Goal: Navigation & Orientation: Find specific page/section

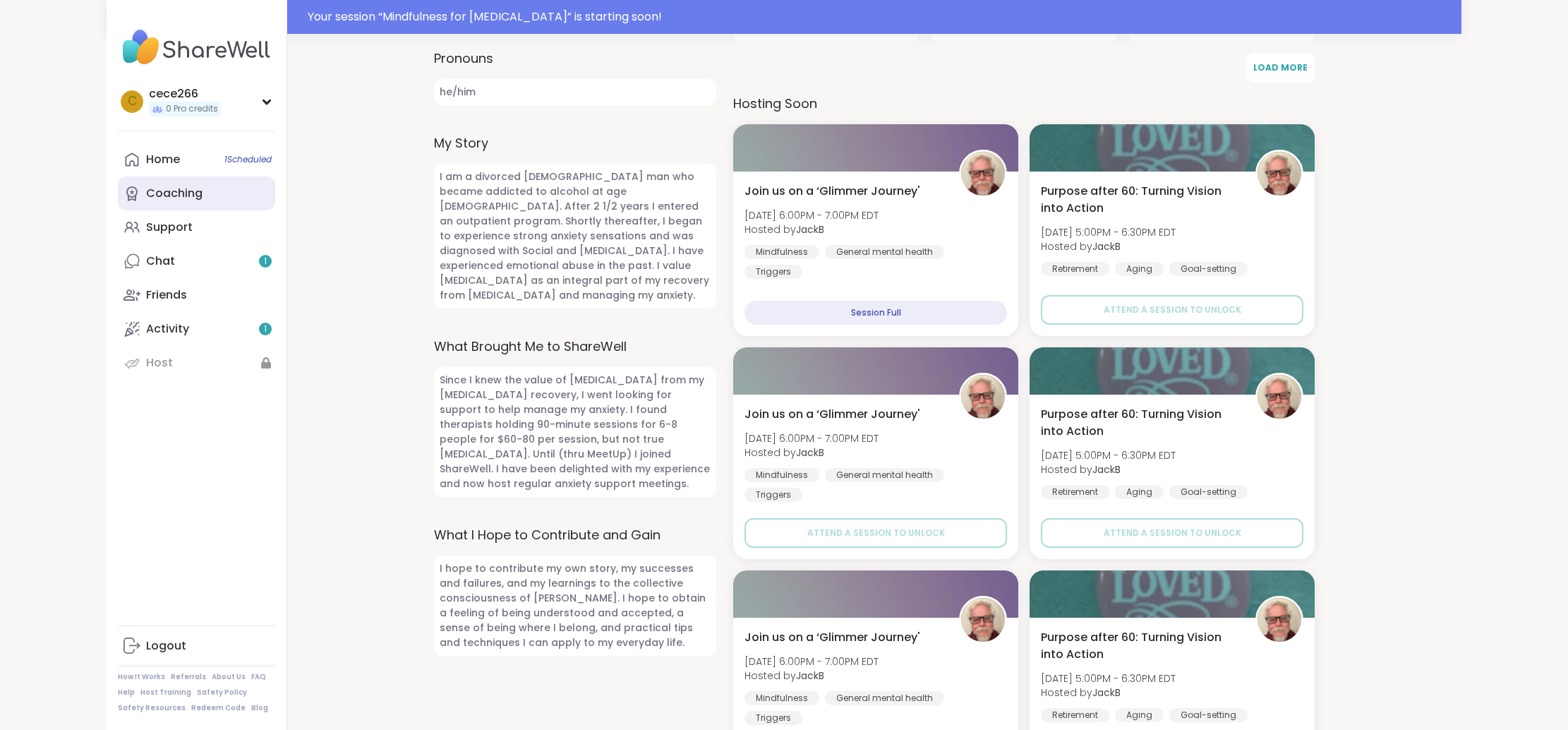
click at [188, 201] on div "Coaching" at bounding box center [174, 194] width 57 height 16
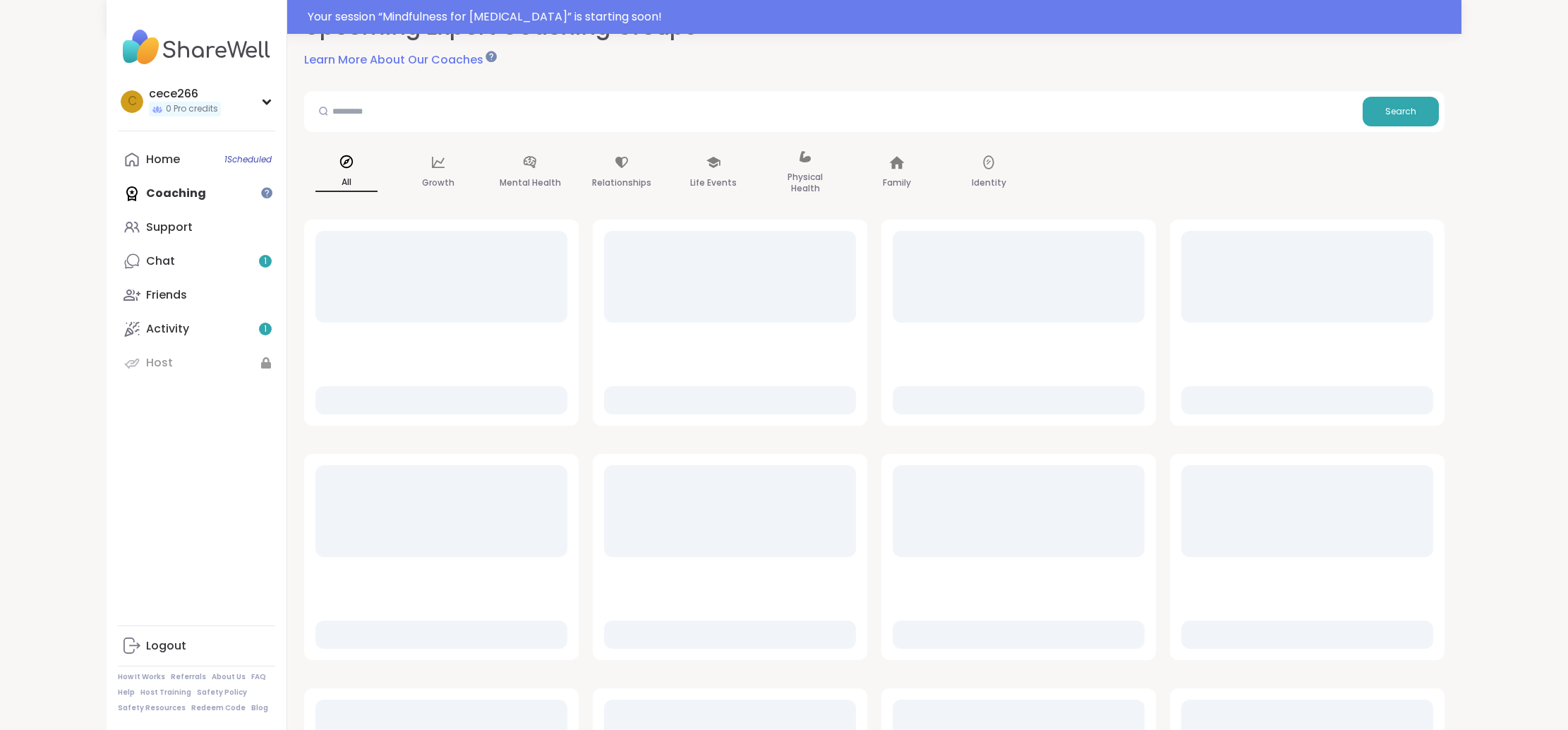
scroll to position [152, 0]
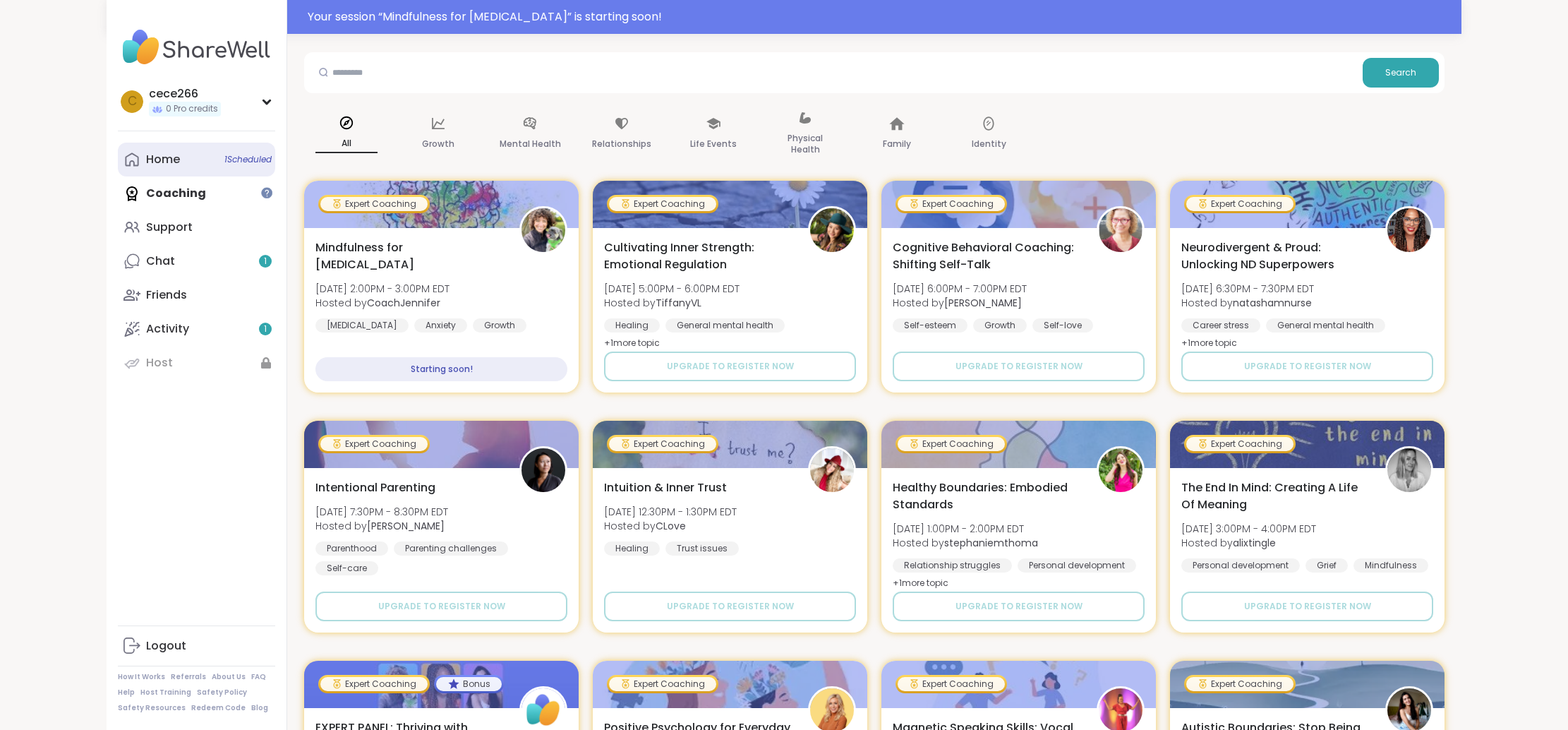
click at [192, 165] on link "Home 1 Scheduled" at bounding box center [197, 159] width 157 height 34
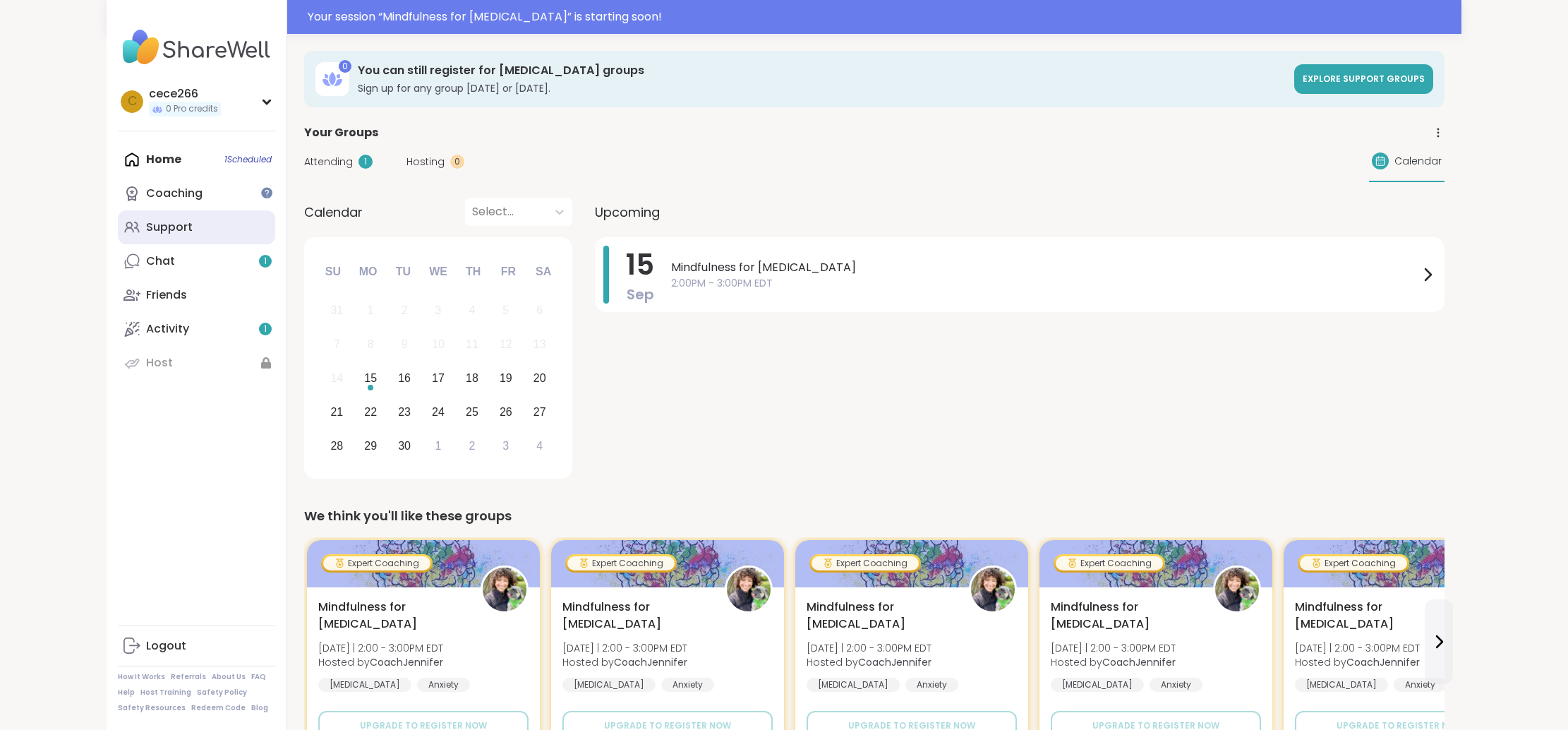
click at [213, 232] on link "Support" at bounding box center [197, 228] width 157 height 34
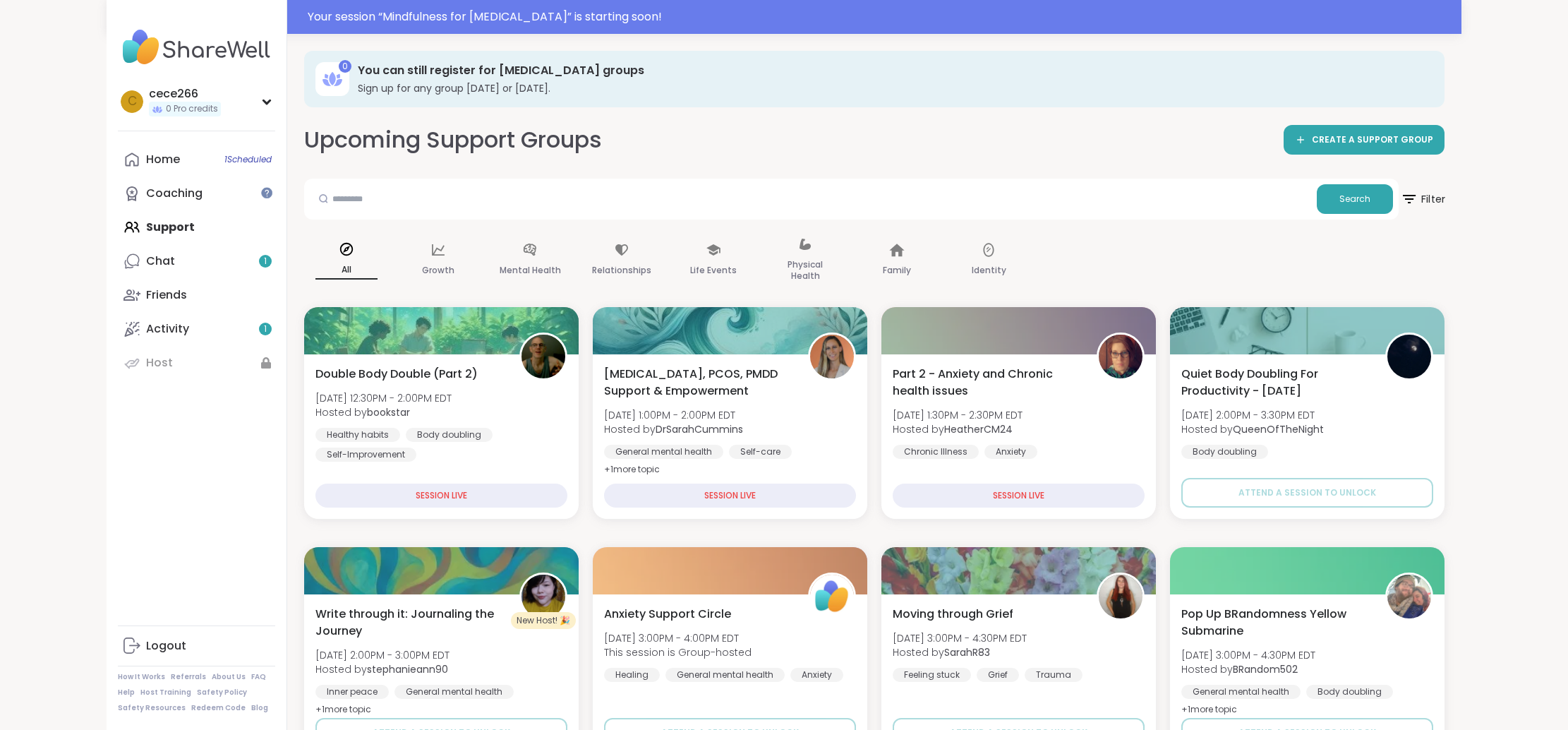
click at [1405, 203] on icon at bounding box center [1408, 198] width 18 height 18
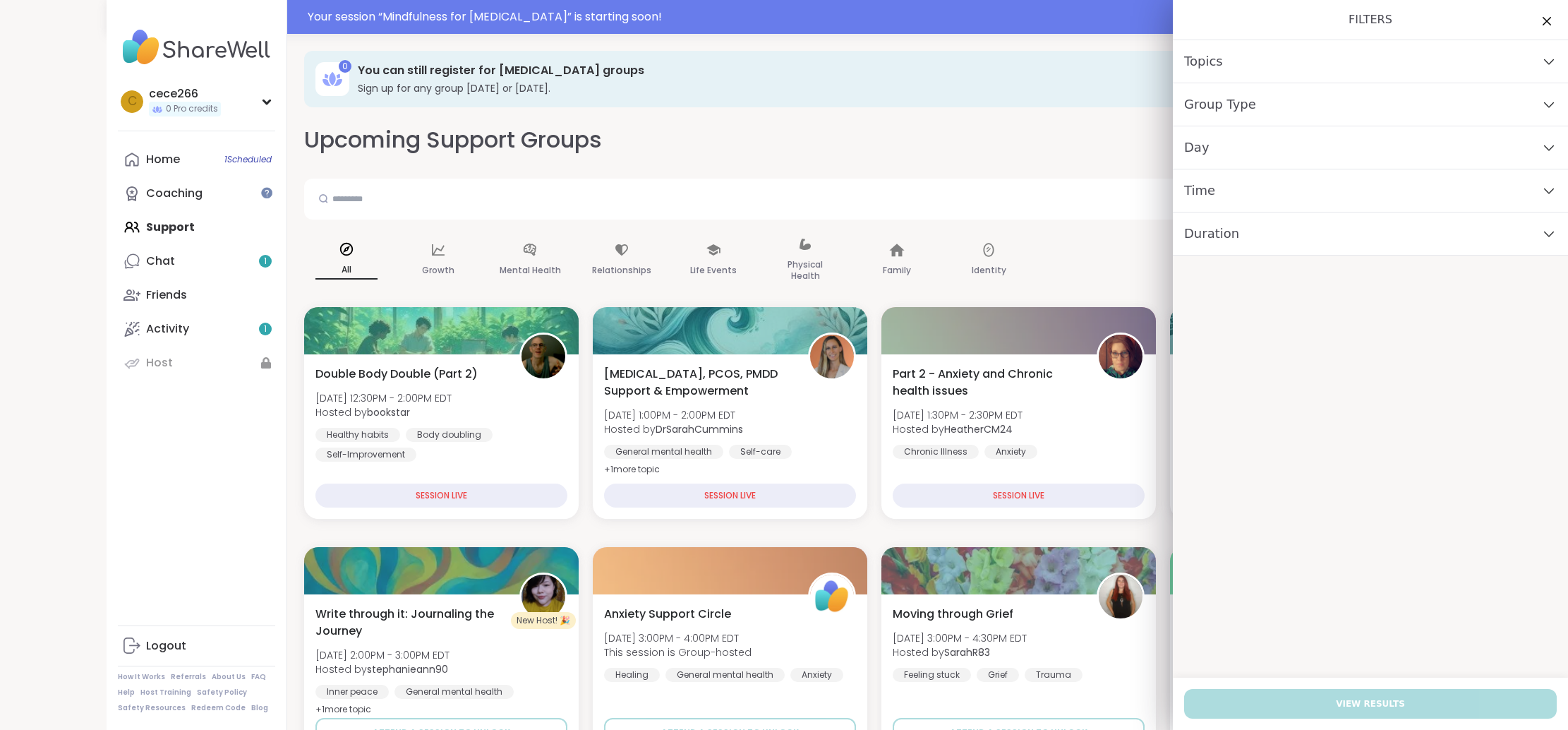
click at [1264, 107] on div "Group Type" at bounding box center [1370, 104] width 395 height 43
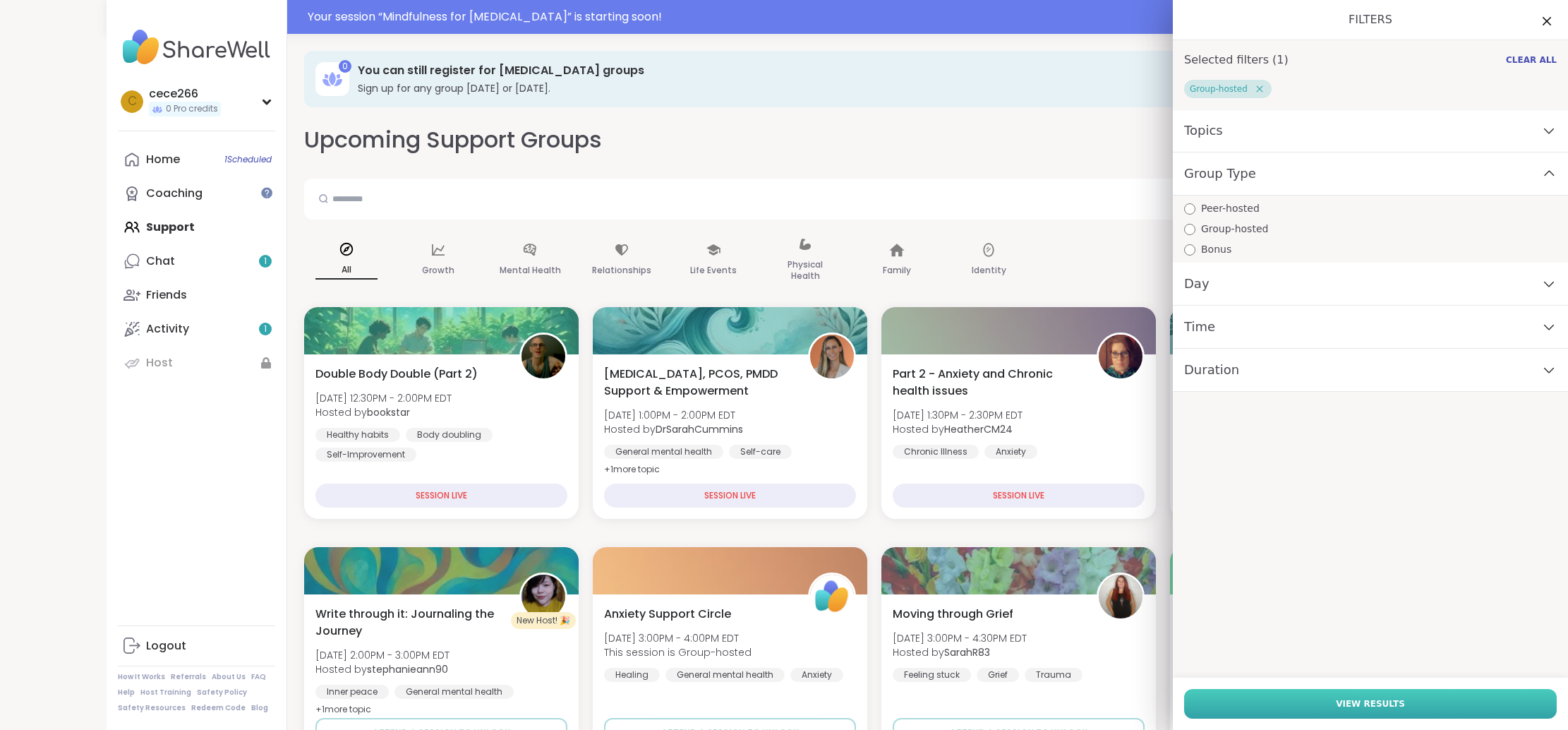
click at [1291, 707] on button "View Results" at bounding box center [1370, 704] width 372 height 30
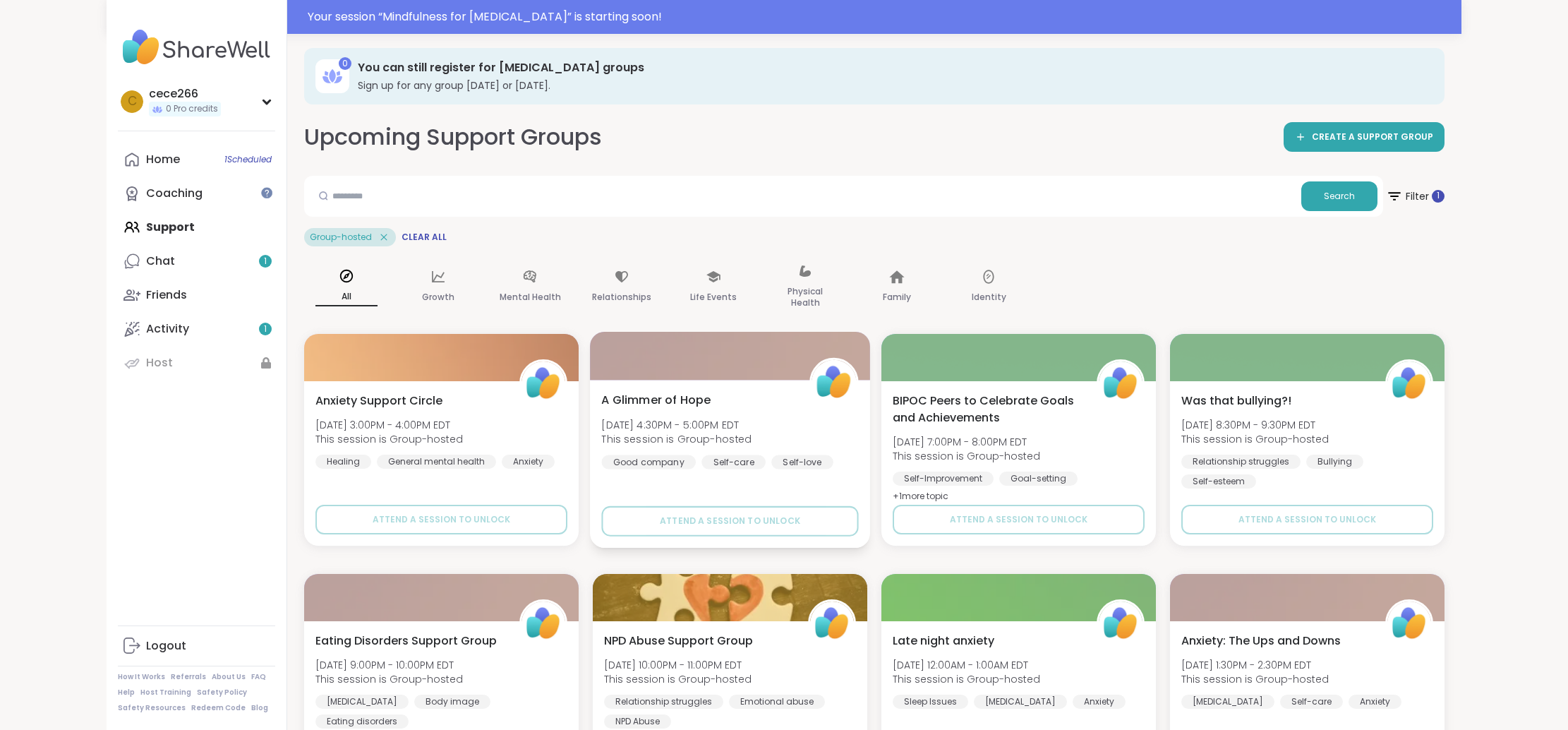
scroll to position [14, 0]
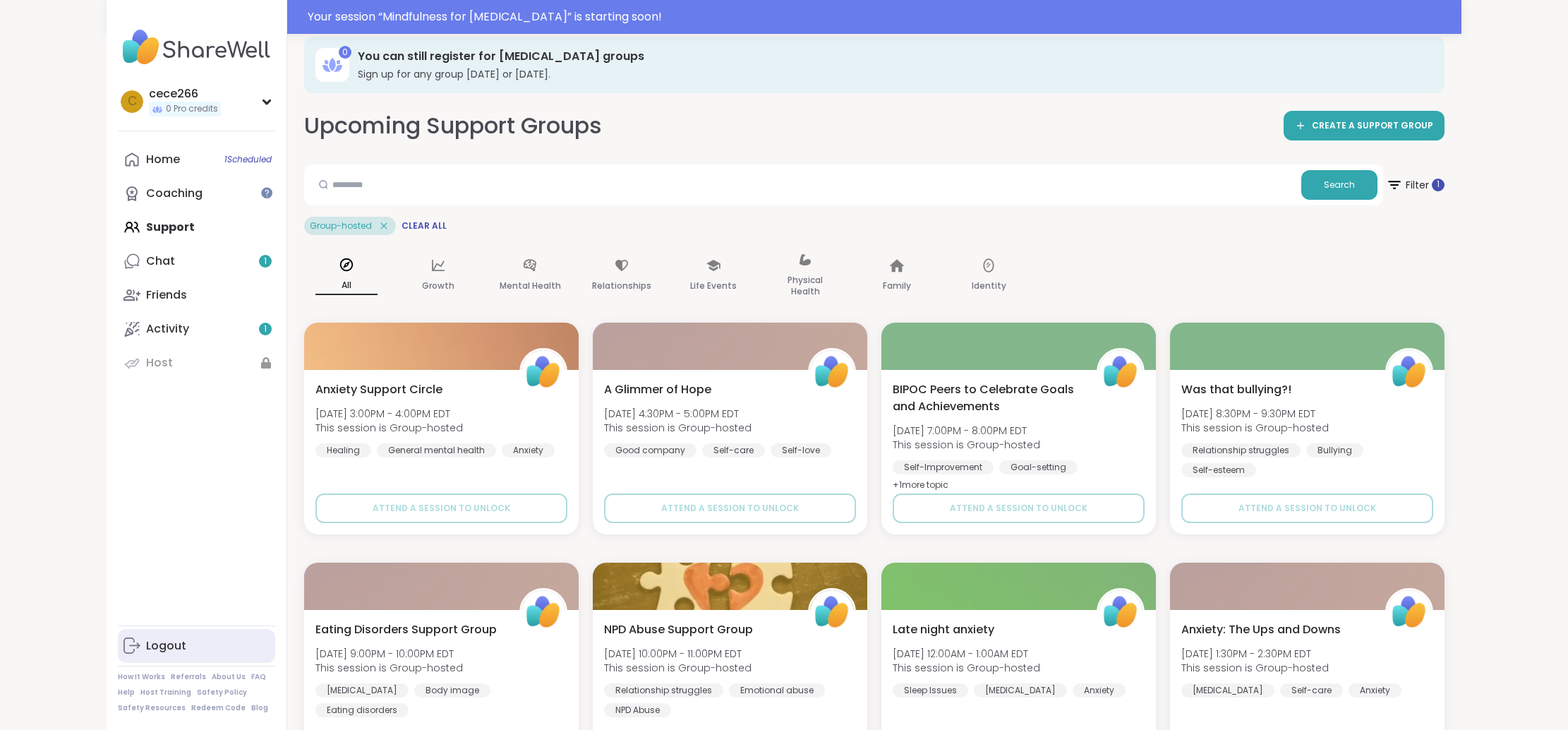
click at [181, 647] on div "Logout" at bounding box center [166, 646] width 40 height 16
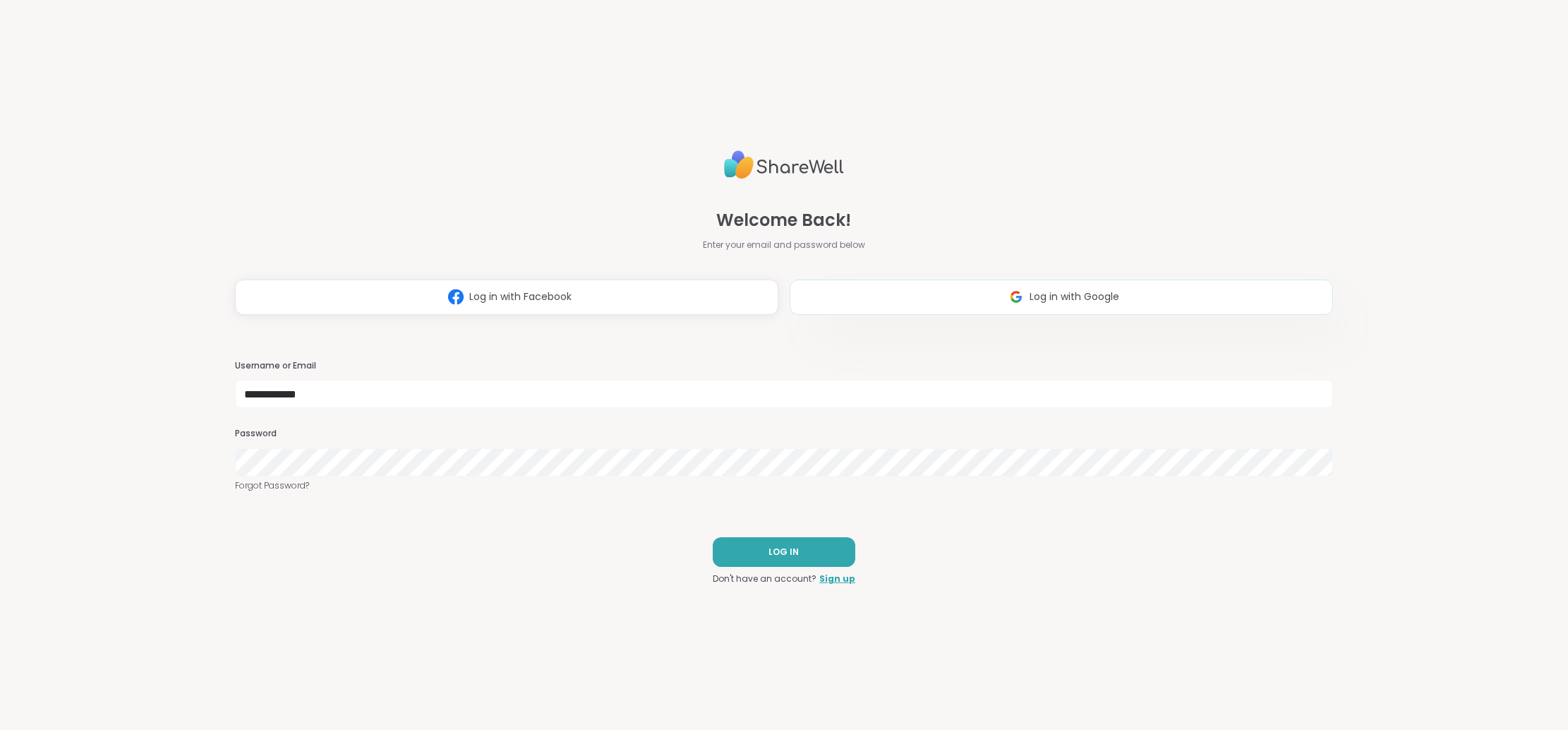
click at [939, 292] on button "Log in with Google" at bounding box center [1061, 297] width 543 height 35
